Goal: Transaction & Acquisition: Purchase product/service

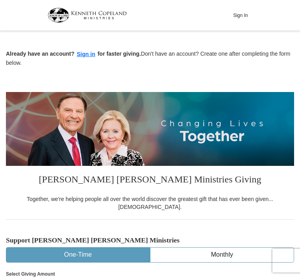
click at [248, 13] on button "Sign In" at bounding box center [241, 15] width 24 height 12
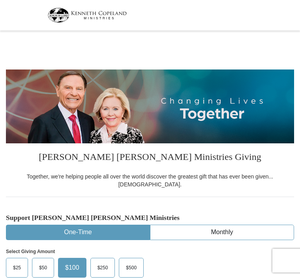
select select "FL"
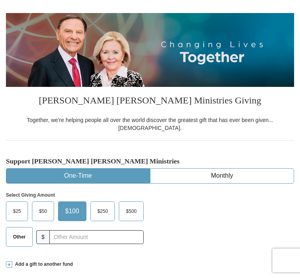
scroll to position [68, 0]
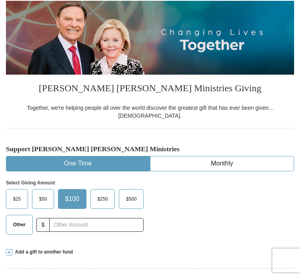
click at [23, 220] on span "Other" at bounding box center [19, 225] width 21 height 12
click at [0, 0] on input "Other" at bounding box center [0, 0] width 0 height 0
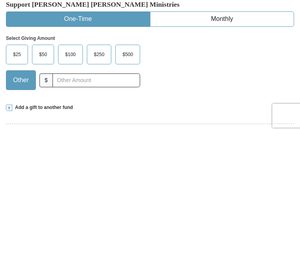
click at [12, 250] on span at bounding box center [9, 253] width 6 height 6
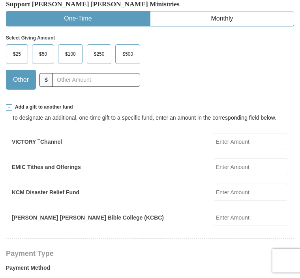
click at [76, 163] on label "EMIC Tithes and Offerings" at bounding box center [46, 167] width 69 height 8
click at [213, 158] on input "EMIC Tithes and Offerings" at bounding box center [250, 166] width 75 height 17
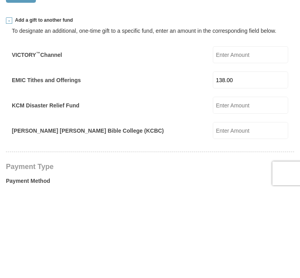
type input "138.00"
click at [258, 184] on input "KCM Disaster Relief Fund" at bounding box center [250, 192] width 75 height 17
type input "50.00"
click at [175, 184] on div "KCM Disaster Relief Fund 50.00 KCM Disaster Relief Fund Amount must be a valid …" at bounding box center [150, 192] width 277 height 17
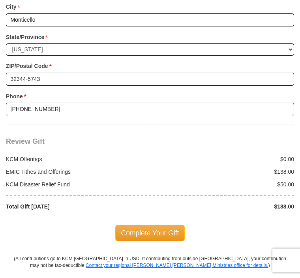
scroll to position [840, 0]
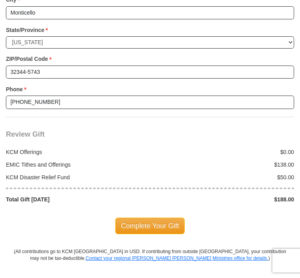
click at [164, 218] on span "Complete Your Gift" at bounding box center [150, 226] width 70 height 17
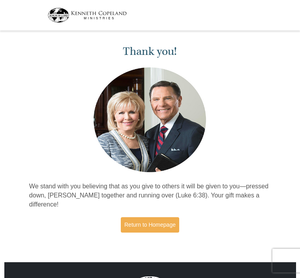
click at [156, 229] on link "Return to Homepage" at bounding box center [150, 224] width 58 height 15
